Goal: Information Seeking & Learning: Find specific page/section

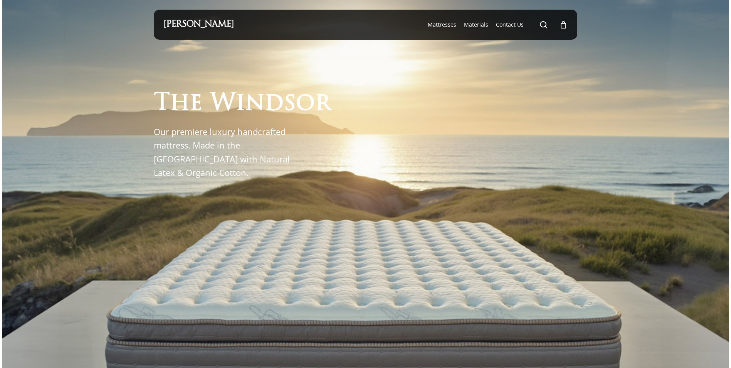
click at [336, 59] on div "T h e W i n d s o r Our premiere luxury handcrafted mattress. Made in the [GEOG…" at bounding box center [259, 110] width 210 height 140
click at [543, 22] on span "Main Menu" at bounding box center [544, 25] width 8 height 8
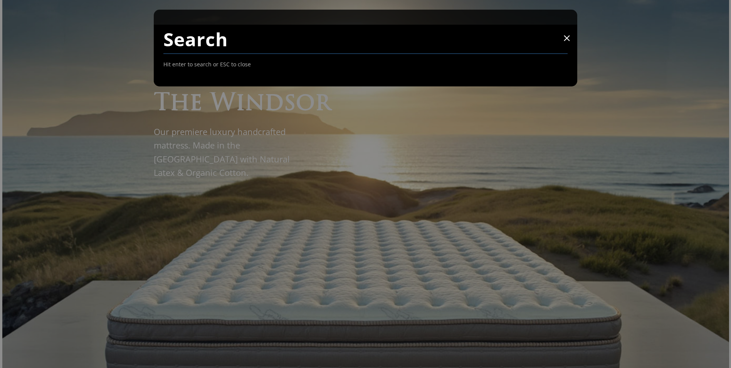
click at [224, 47] on input "Search" at bounding box center [365, 39] width 405 height 29
drag, startPoint x: 225, startPoint y: 40, endPoint x: 209, endPoint y: 30, distance: 19.2
click at [209, 30] on input "Search" at bounding box center [365, 39] width 405 height 29
paste input "Sleeper Sofa"
type input "Sleeper Sofa"
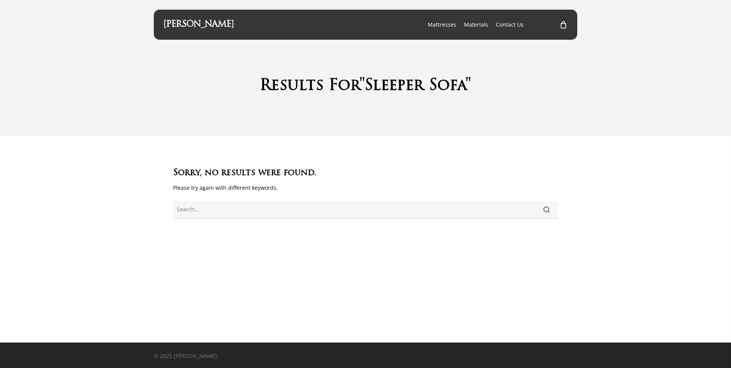
click at [541, 24] on span "Main Menu" at bounding box center [544, 25] width 8 height 8
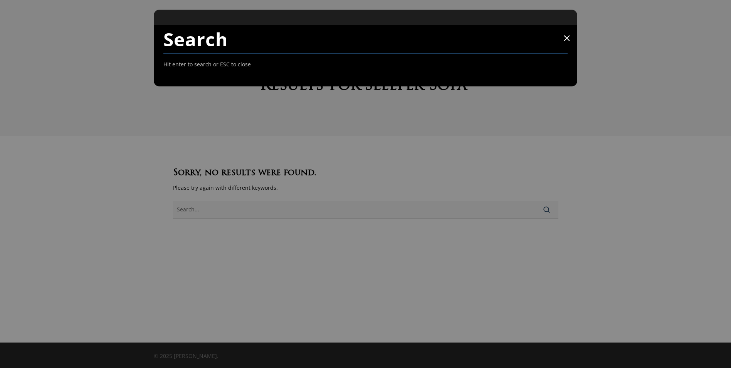
paste input "Sleeper Sofa"
type input "Sleeper Sofa"
